Goal: Find specific page/section: Find specific page/section

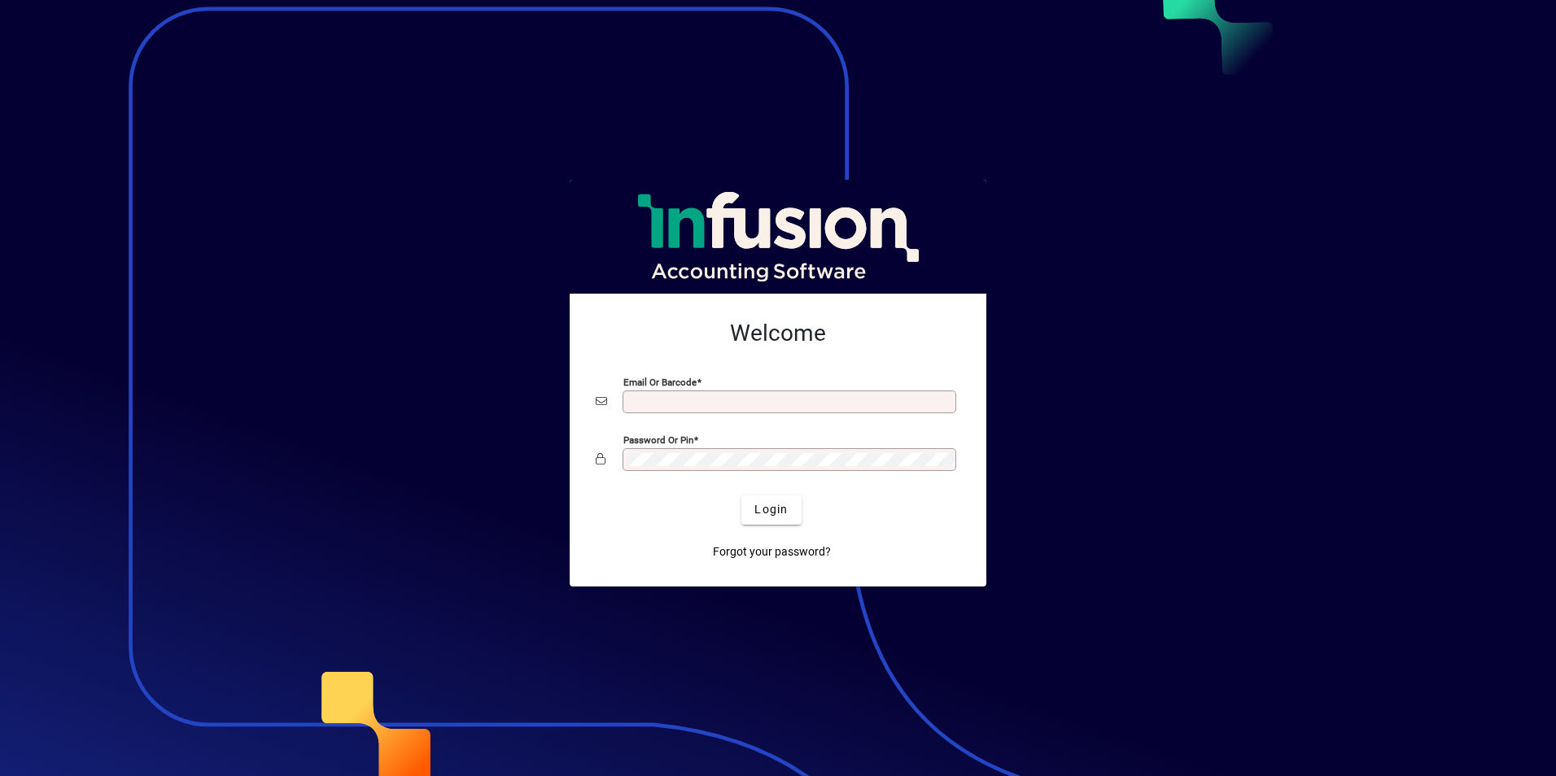
type input "**********"
click at [741, 495] on button "Login" at bounding box center [770, 509] width 59 height 29
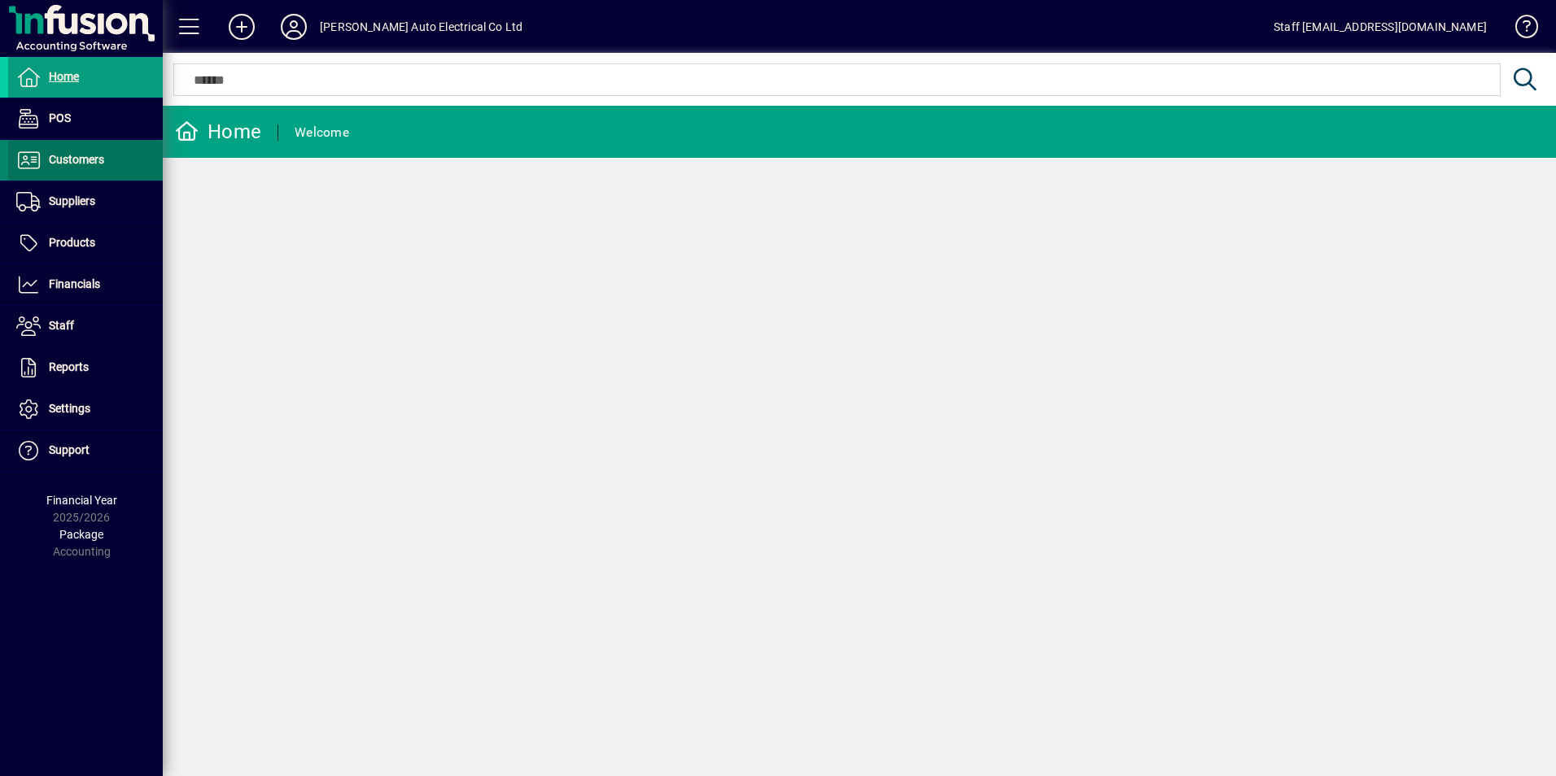
drag, startPoint x: 0, startPoint y: 0, endPoint x: 45, endPoint y: 168, distance: 174.3
click at [45, 168] on span "Customers" at bounding box center [56, 161] width 96 height 20
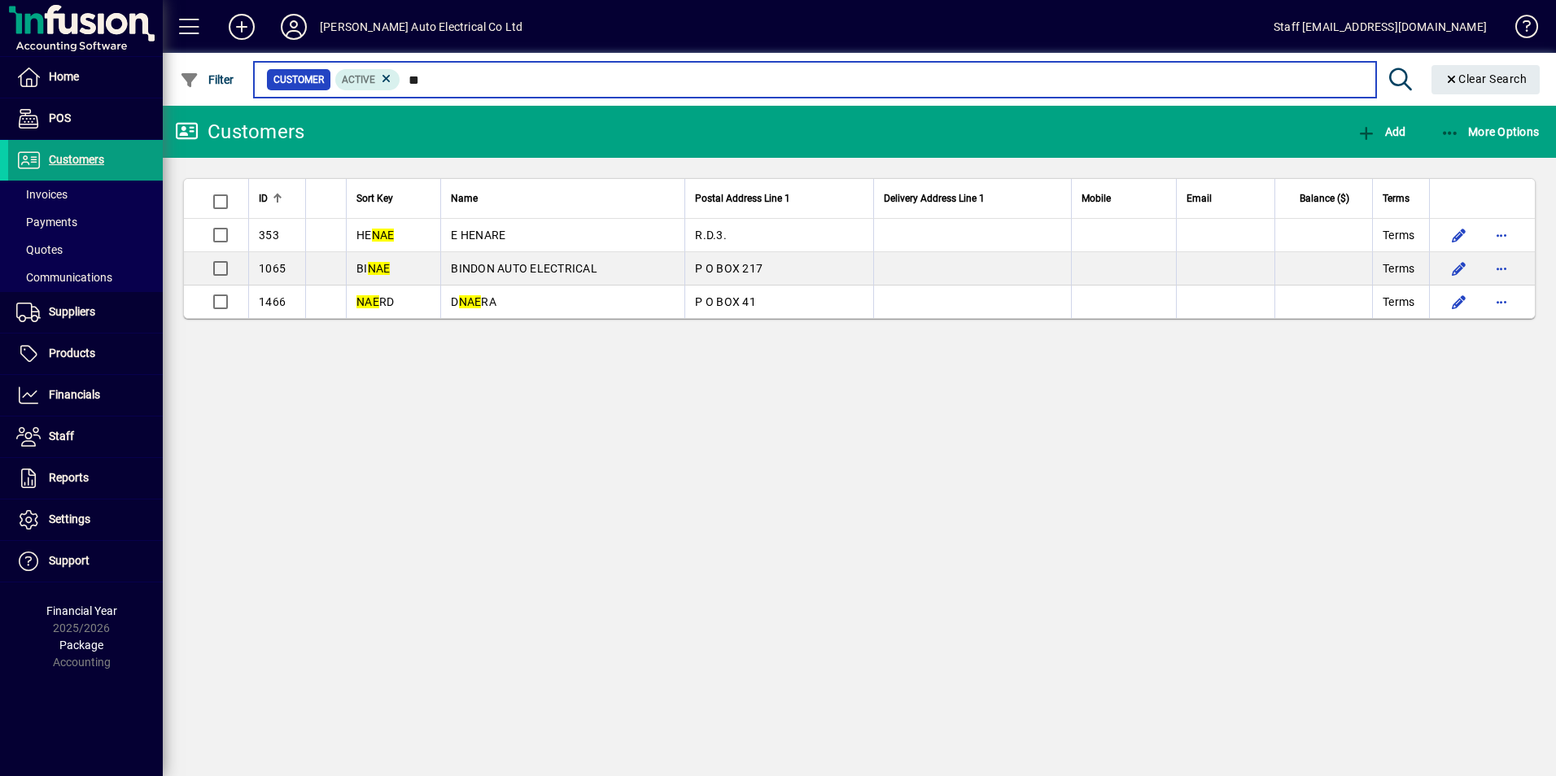
type input "*"
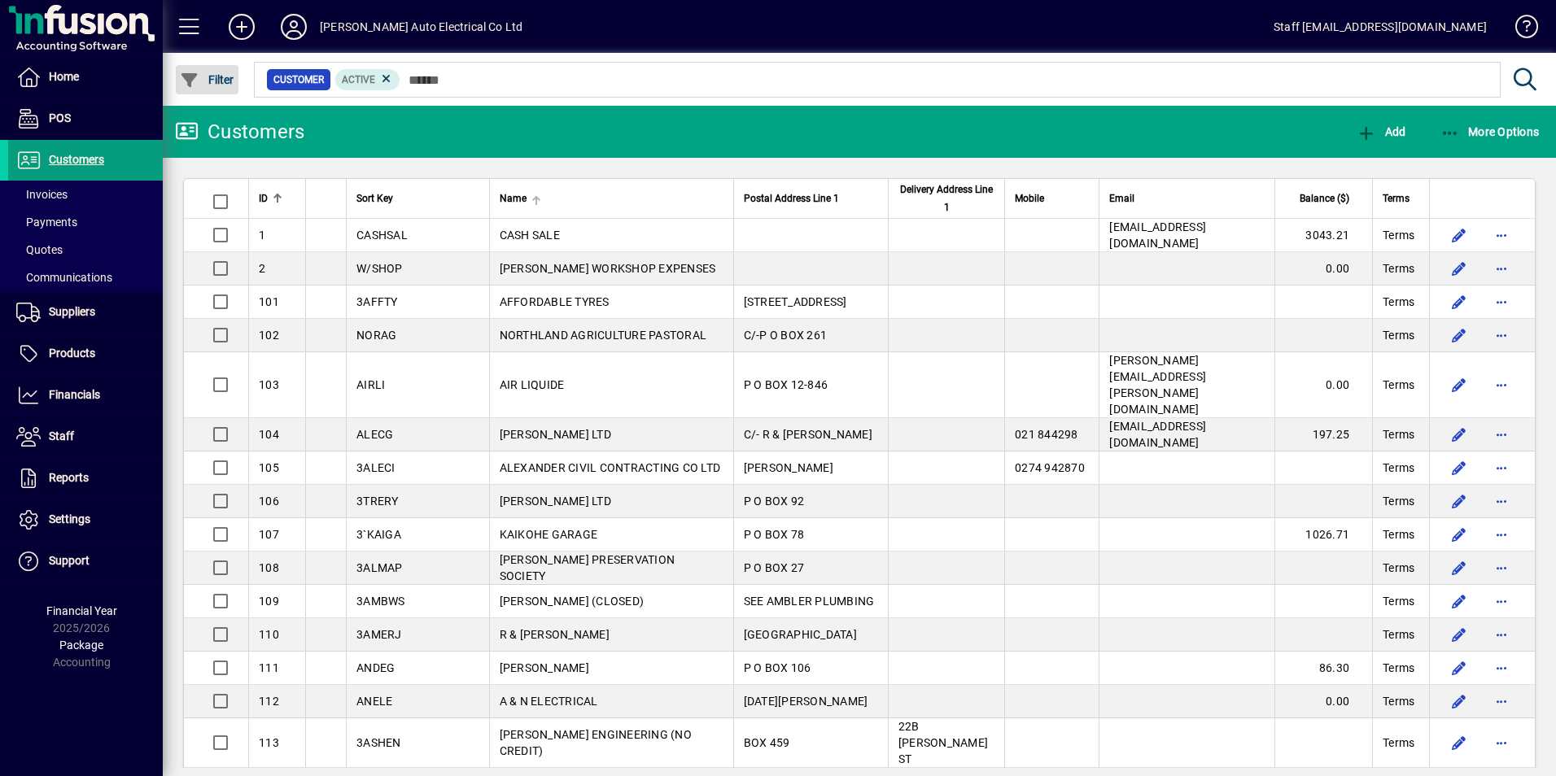
drag, startPoint x: 479, startPoint y: 59, endPoint x: 469, endPoint y: 183, distance: 124.9
drag, startPoint x: 469, startPoint y: 183, endPoint x: 291, endPoint y: 36, distance: 230.5
click at [291, 36] on icon at bounding box center [293, 27] width 33 height 26
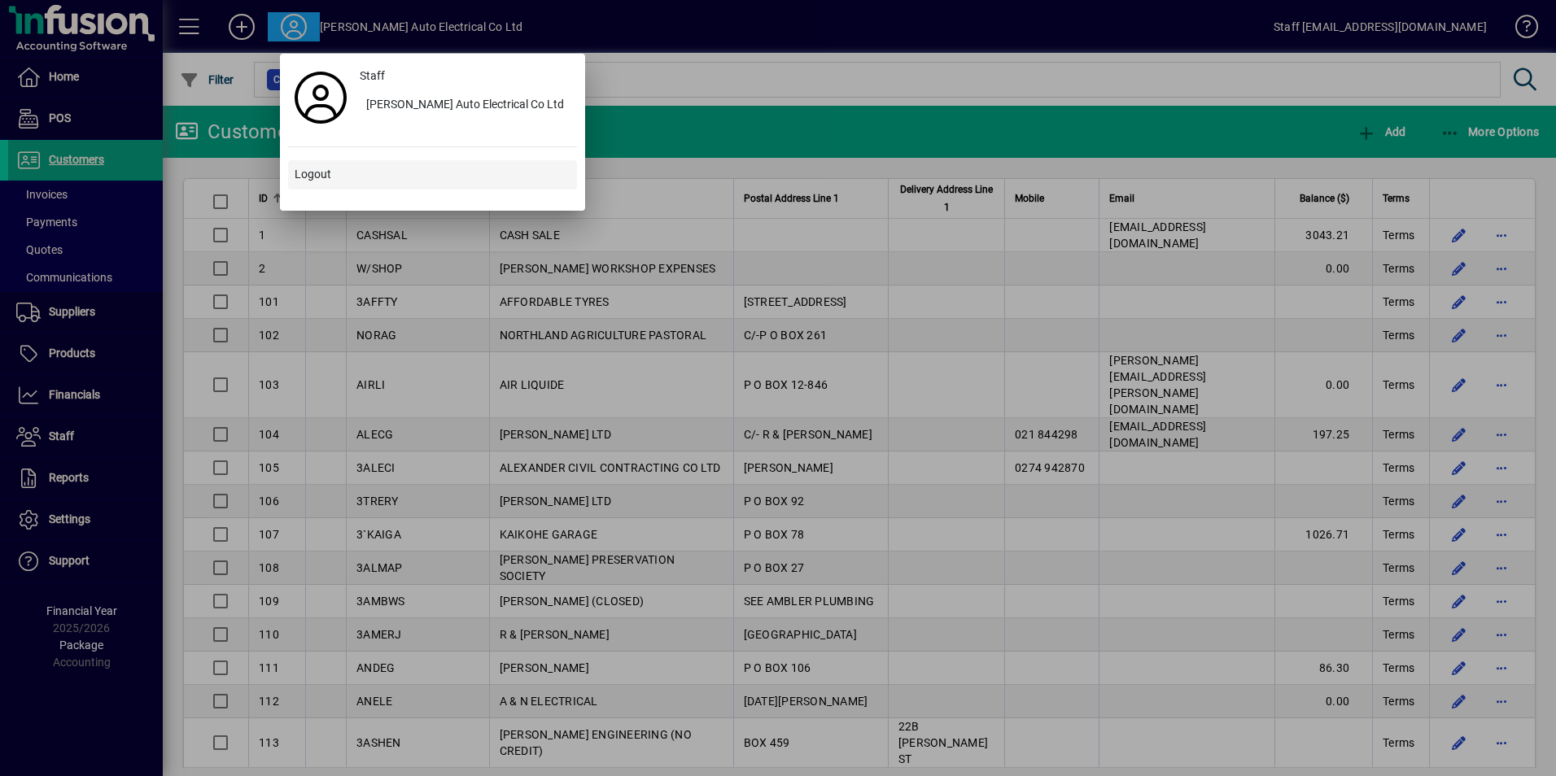
click at [309, 159] on span at bounding box center [432, 174] width 289 height 39
